Goal: Information Seeking & Learning: Check status

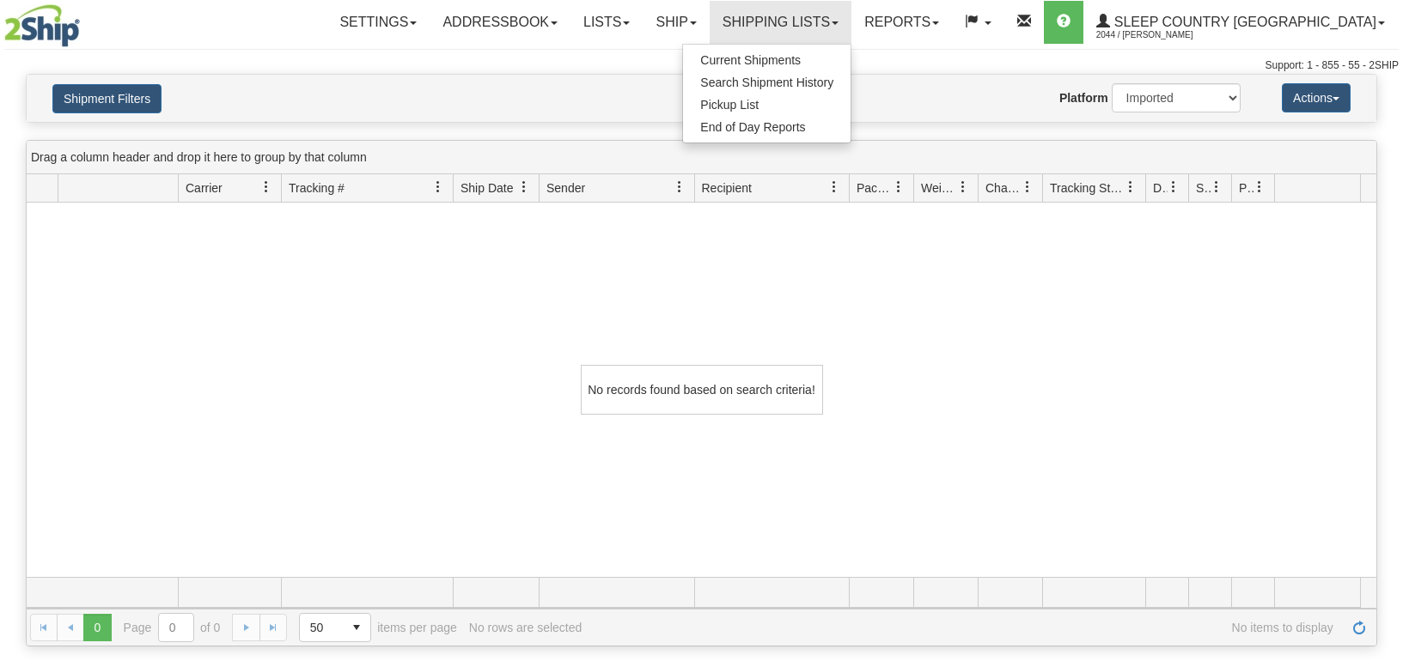
select select "1"
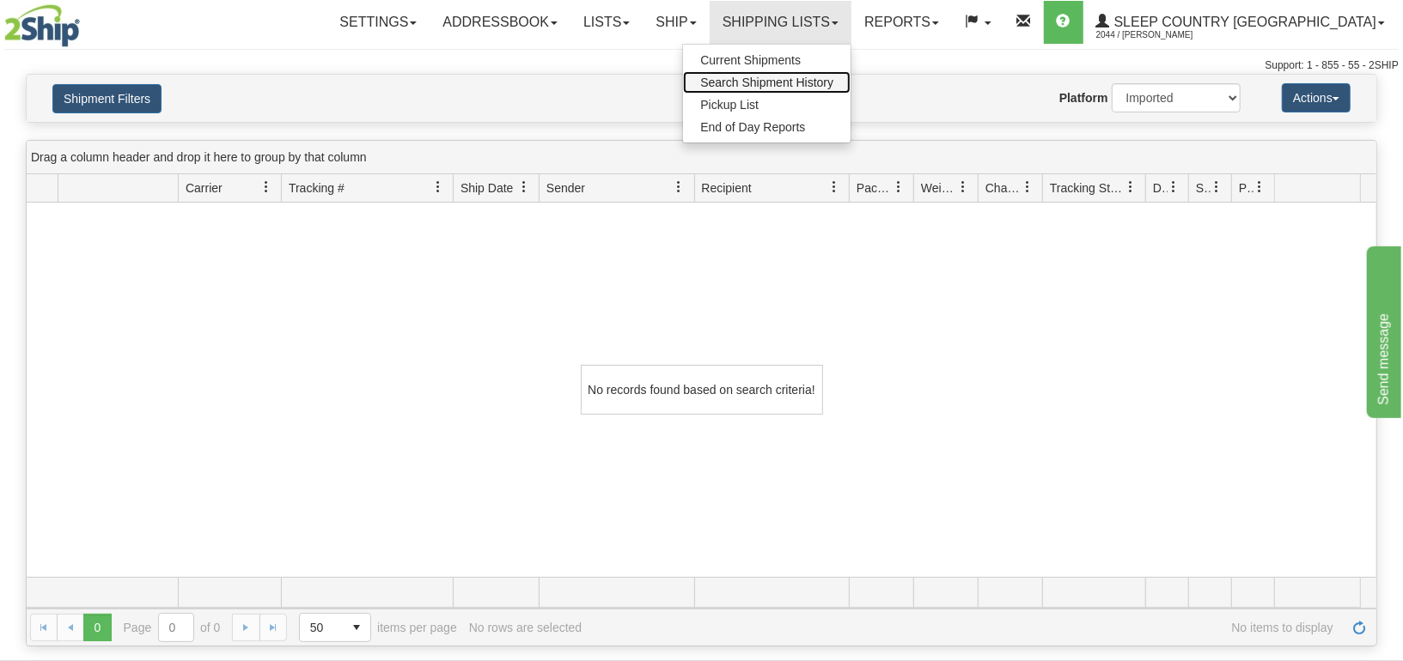
click at [833, 78] on span "Search Shipment History" at bounding box center [766, 83] width 133 height 14
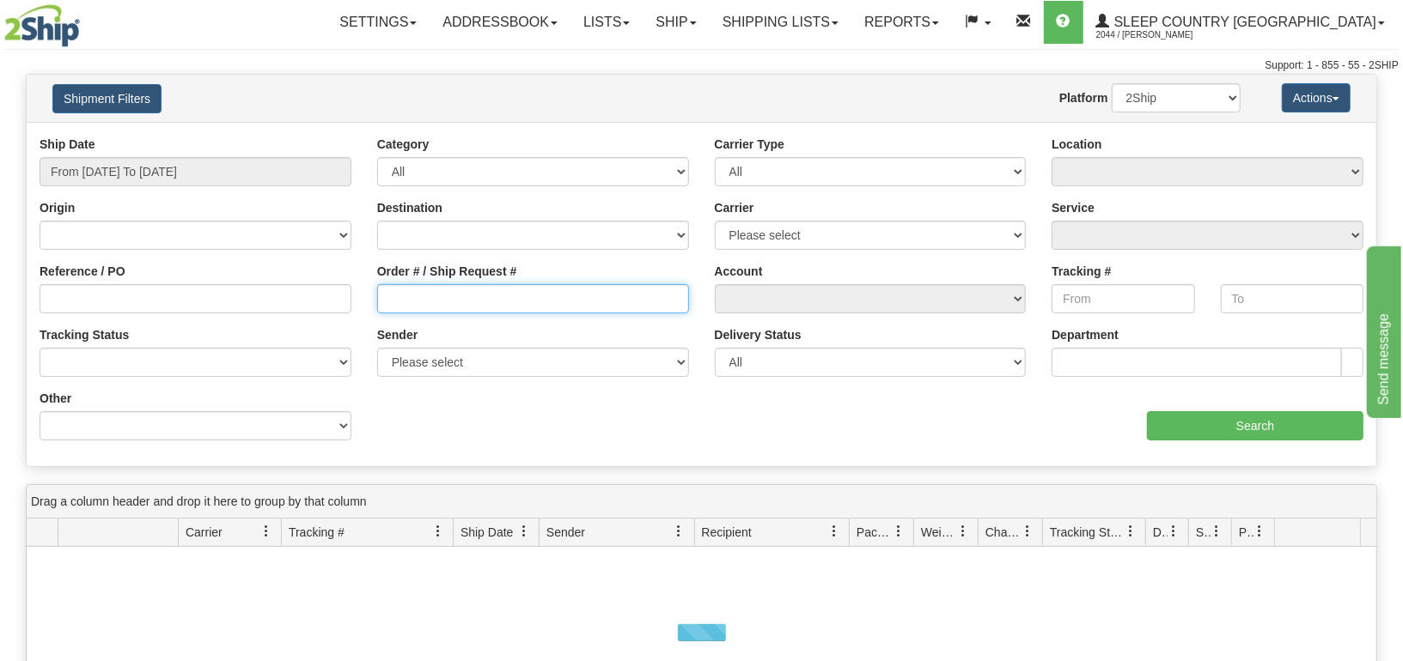
click at [468, 304] on input "Order # / Ship Request #" at bounding box center [533, 298] width 312 height 29
paste input "9007I035920"
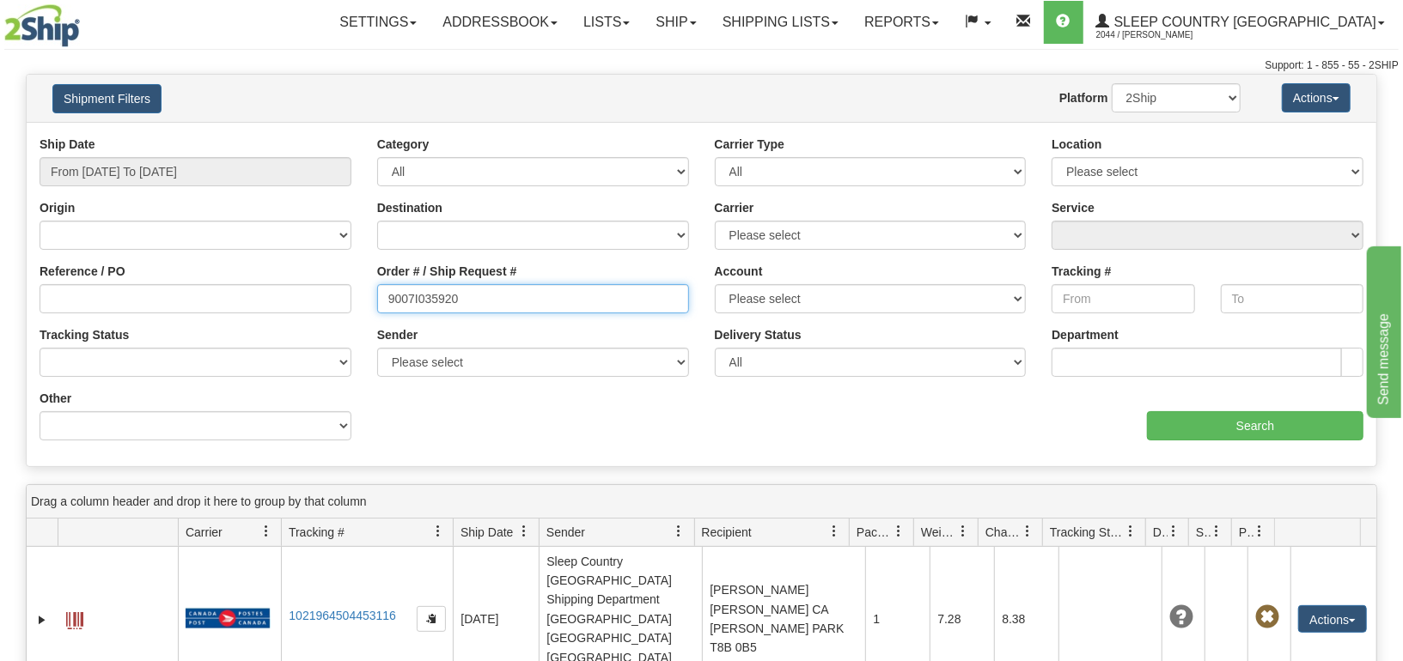
type input "9007I035920"
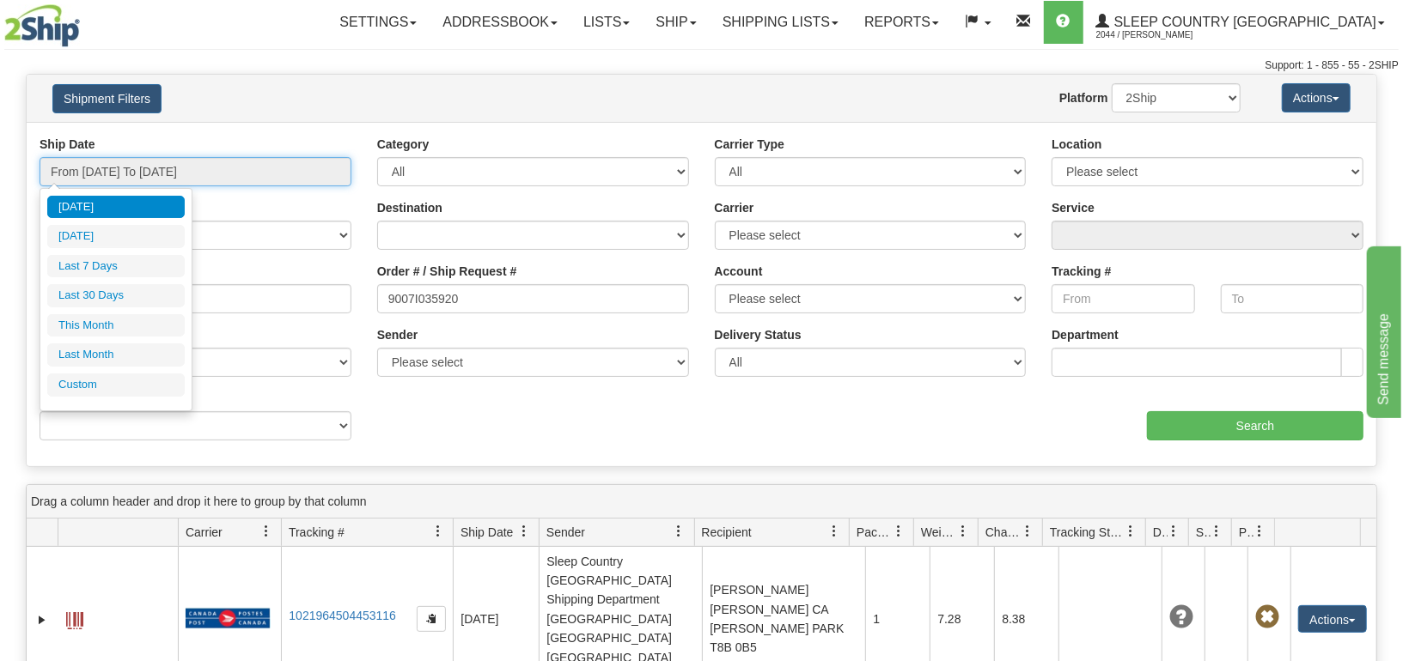
click at [189, 174] on input "From [DATE] To [DATE]" at bounding box center [196, 171] width 312 height 29
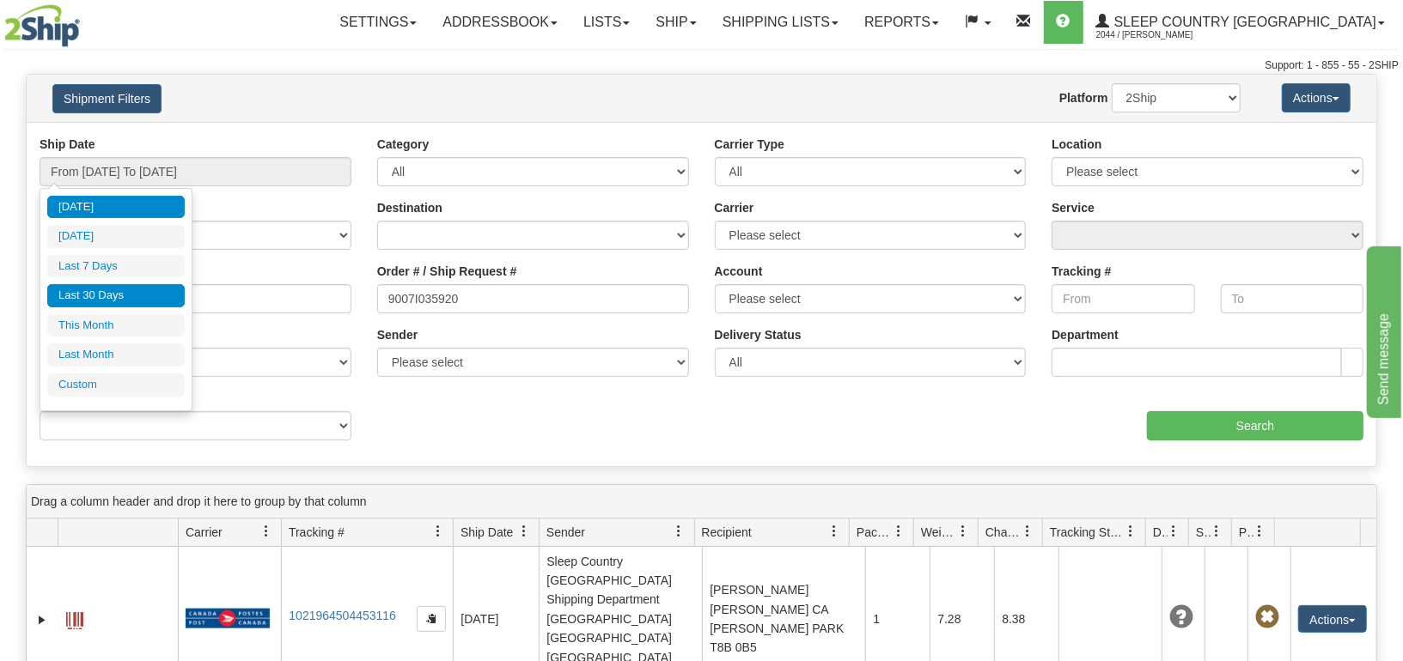
click at [98, 289] on li "Last 30 Days" at bounding box center [115, 295] width 137 height 23
type input "From [DATE] To [DATE]"
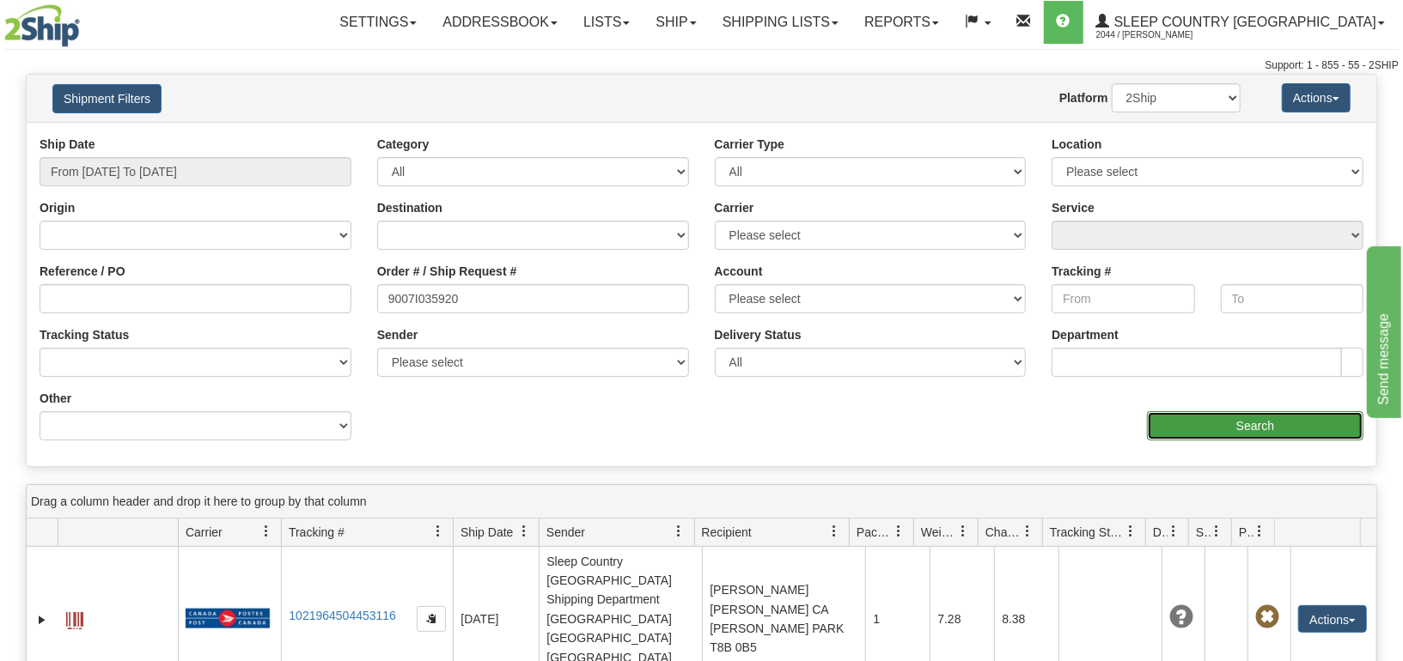
click at [1264, 421] on input "Search" at bounding box center [1255, 425] width 216 height 29
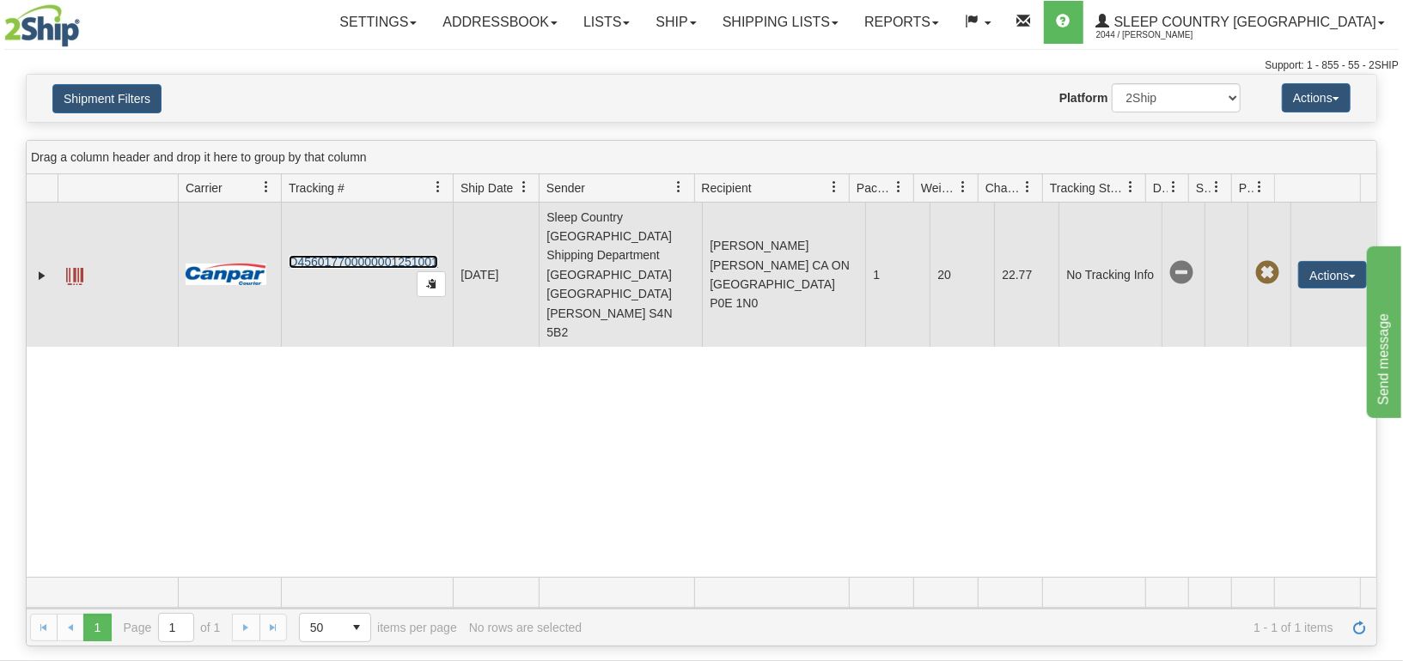
click at [379, 255] on link "D456017700000001251001" at bounding box center [363, 262] width 149 height 14
